Goal: Information Seeking & Learning: Compare options

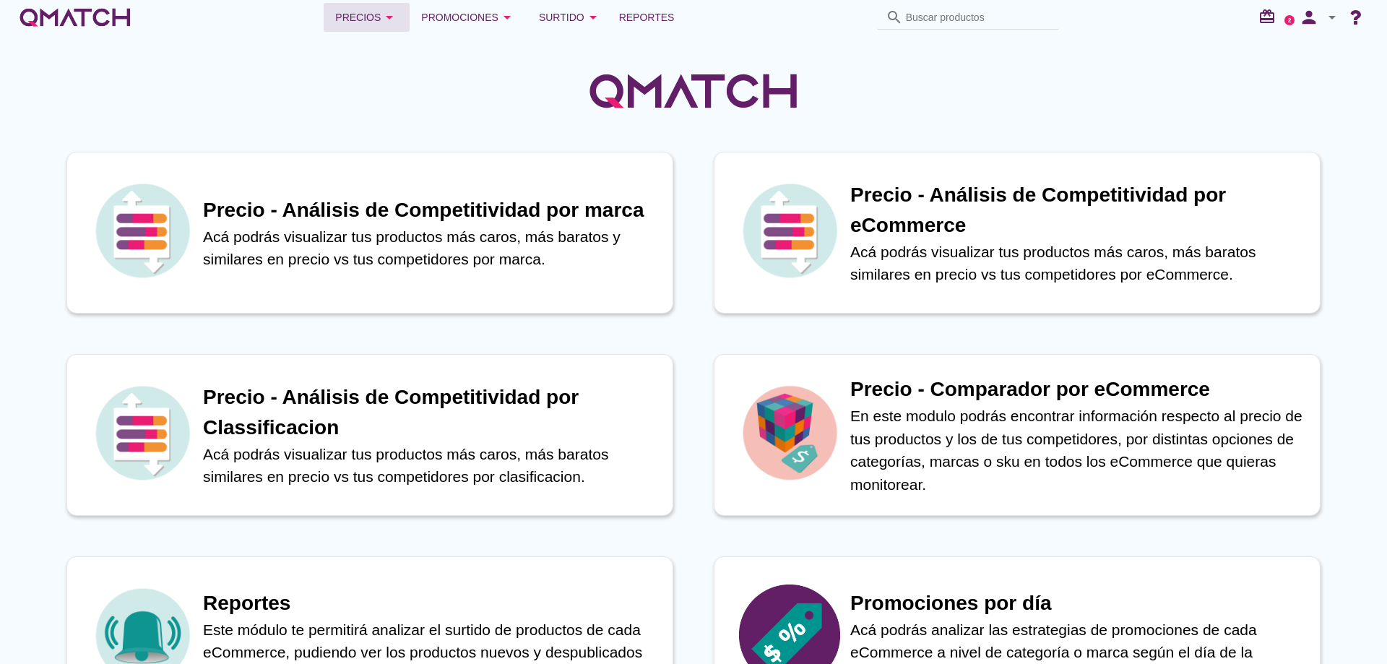
click at [388, 17] on icon "arrow_drop_down" at bounding box center [389, 17] width 17 height 17
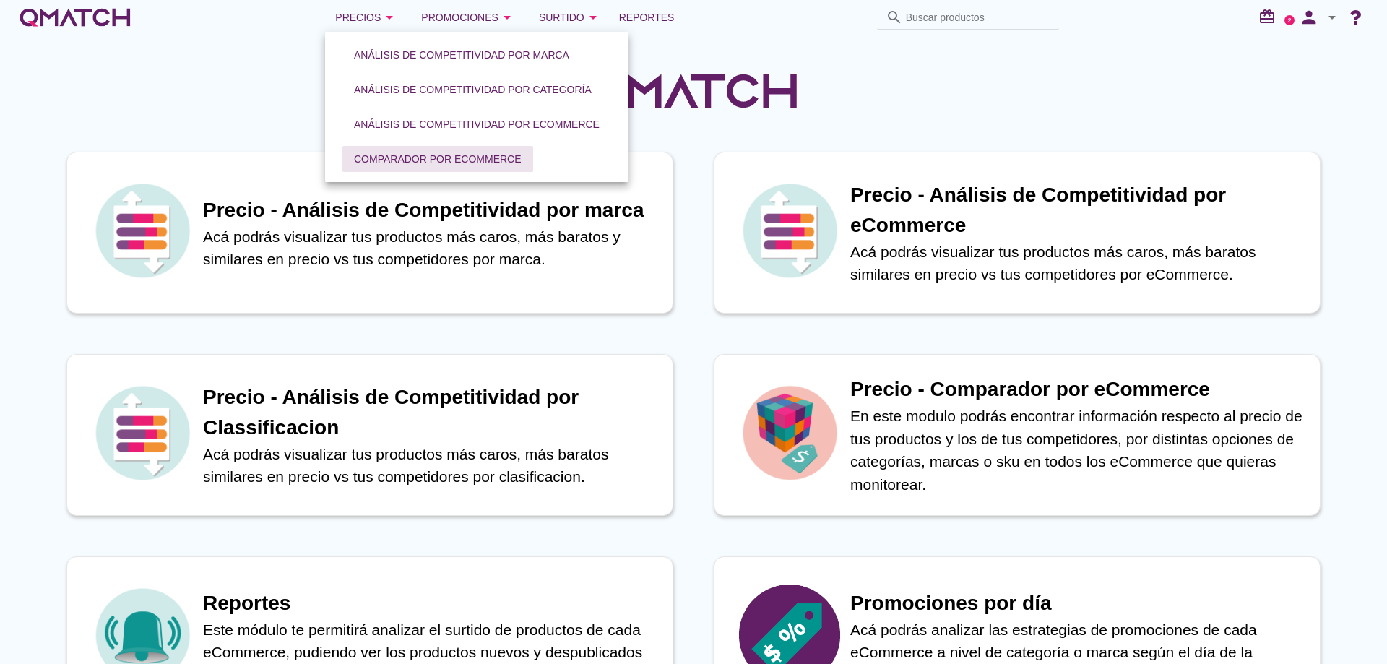
click at [448, 152] on div "Comparador por eCommerce" at bounding box center [438, 159] width 168 height 15
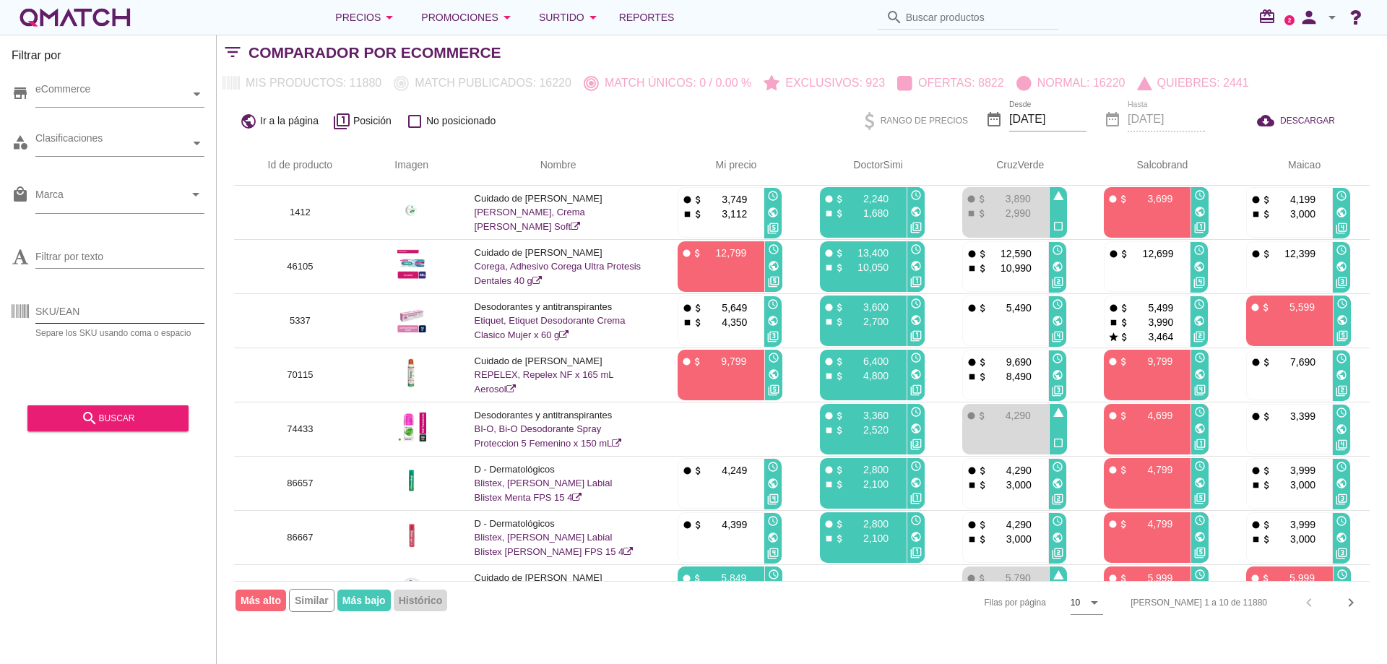
click at [117, 306] on input "SKU/EAN" at bounding box center [119, 311] width 169 height 23
type input "86628"
click at [99, 419] on div "search buscar" at bounding box center [108, 417] width 138 height 17
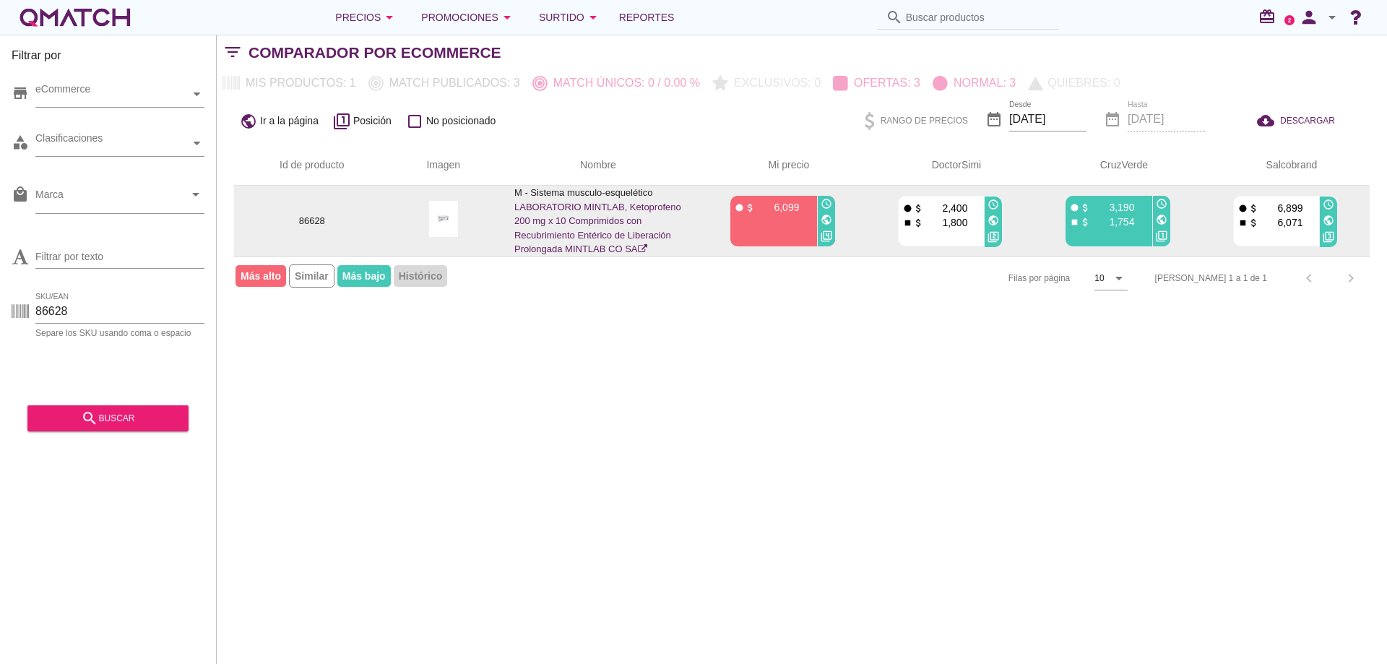
click at [616, 239] on link "LABORATORIO MINTLAB, Ketoprofeno 200 mg x 10 Comprimidos con Recubrimiento Enté…" at bounding box center [597, 227] width 167 height 53
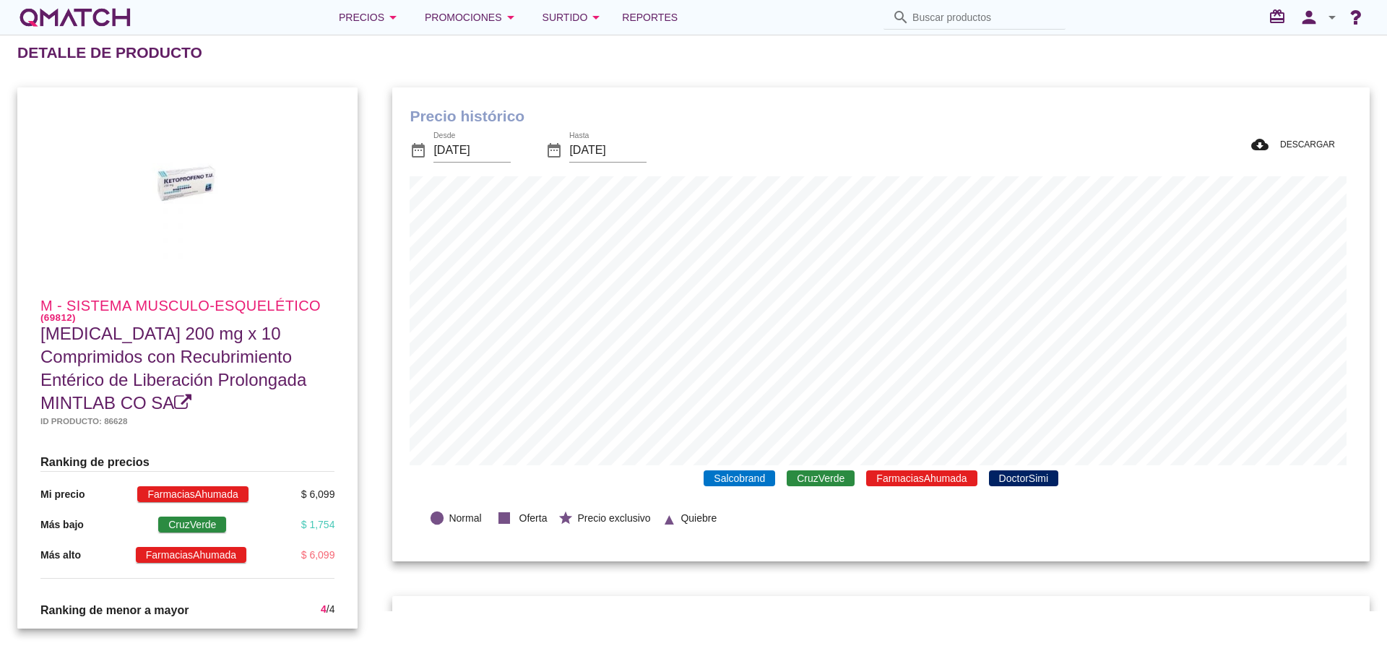
scroll to position [474, 971]
click at [495, 149] on input "[DATE]" at bounding box center [471, 150] width 77 height 23
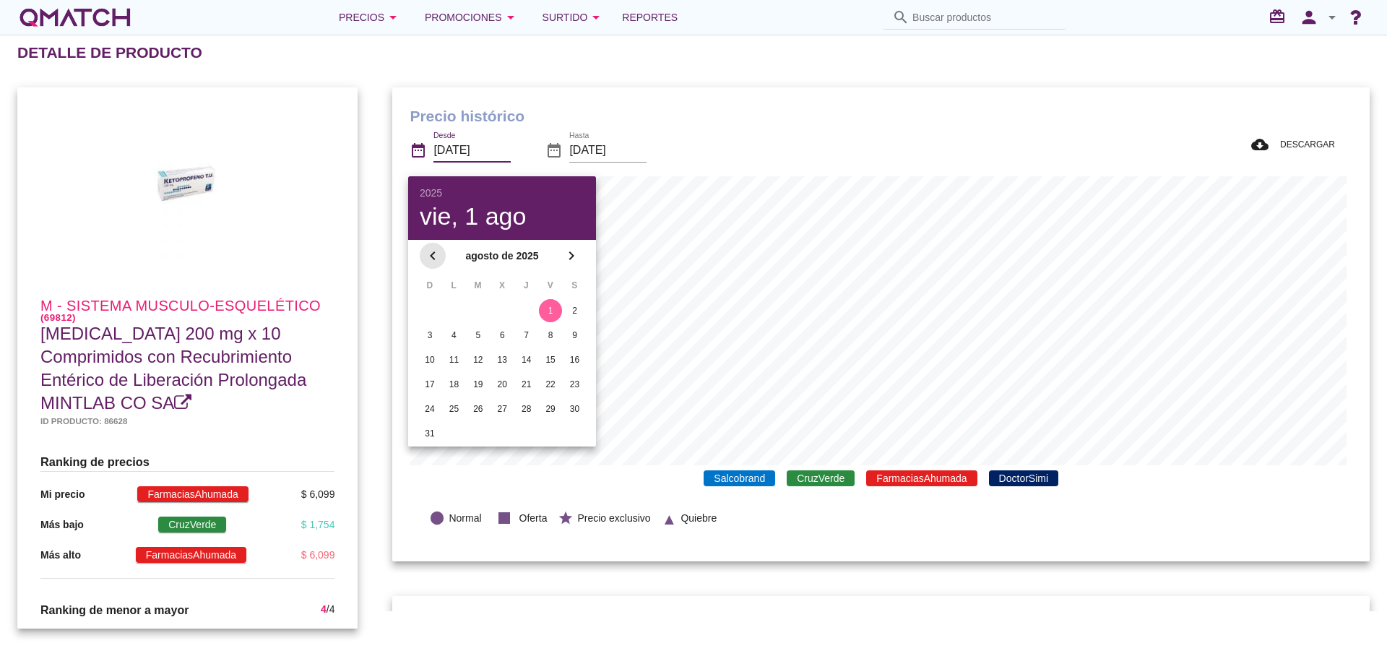
click at [432, 250] on icon "chevron_left" at bounding box center [432, 255] width 17 height 17
click at [481, 309] on div "1" at bounding box center [478, 310] width 23 height 13
type input "[DATE]"
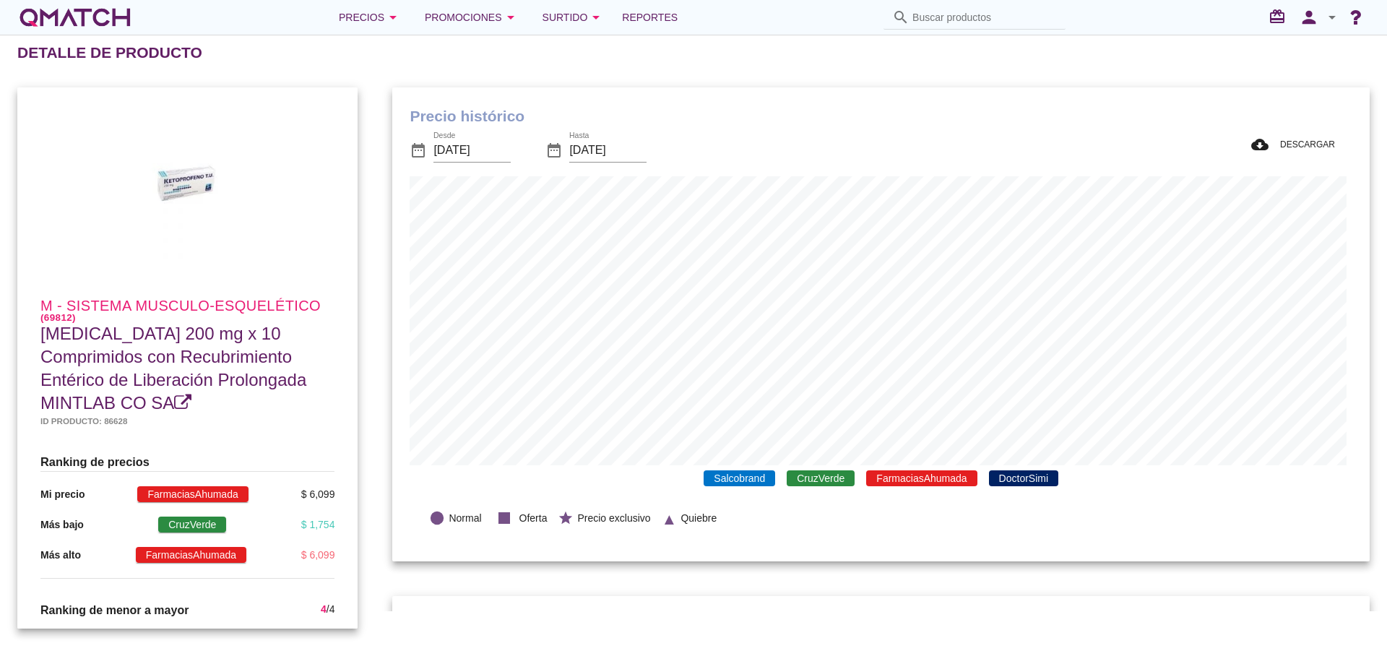
click at [945, 473] on span "FarmaciasAhumada" at bounding box center [921, 478] width 110 height 16
click at [930, 484] on span "FarmaciasAhumada" at bounding box center [921, 478] width 110 height 16
click at [830, 480] on span "CruzVerde" at bounding box center [820, 478] width 68 height 16
click at [765, 480] on span "Salcobrand" at bounding box center [738, 478] width 71 height 16
click at [838, 485] on span "CruzVerde" at bounding box center [820, 478] width 68 height 16
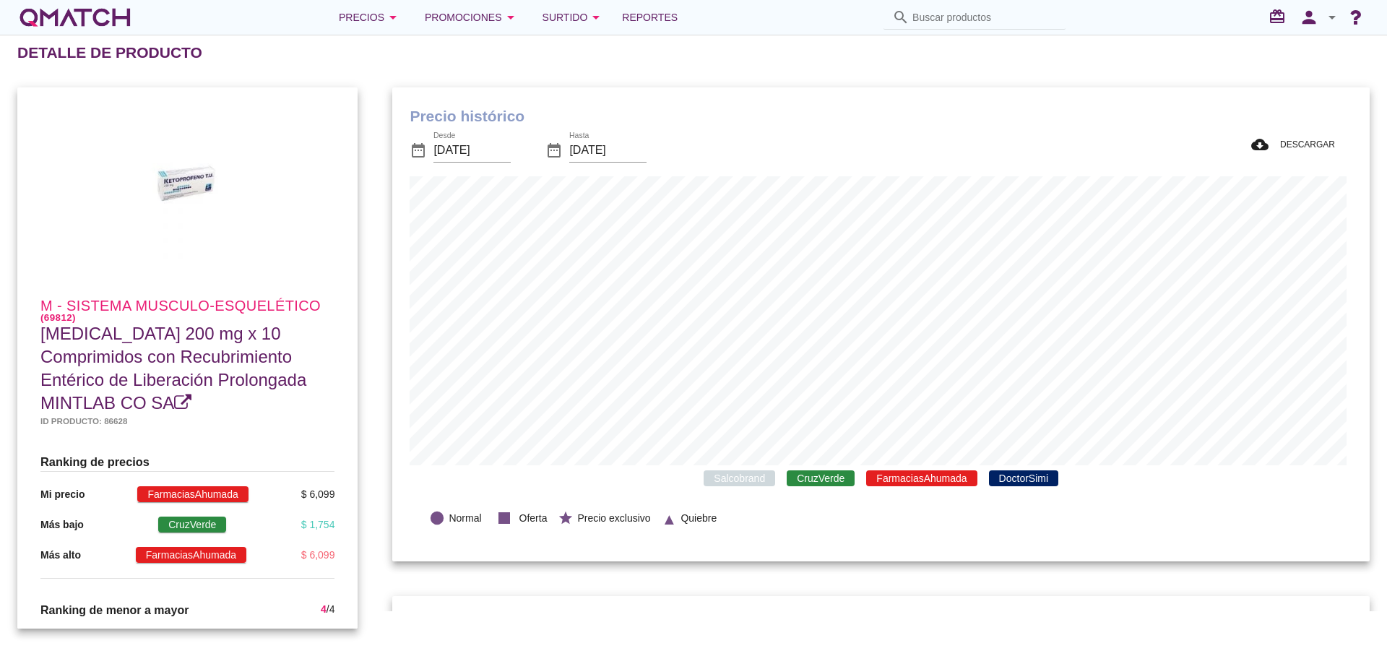
click at [763, 478] on span "Salcobrand" at bounding box center [738, 478] width 71 height 16
